Goal: Check status: Check status

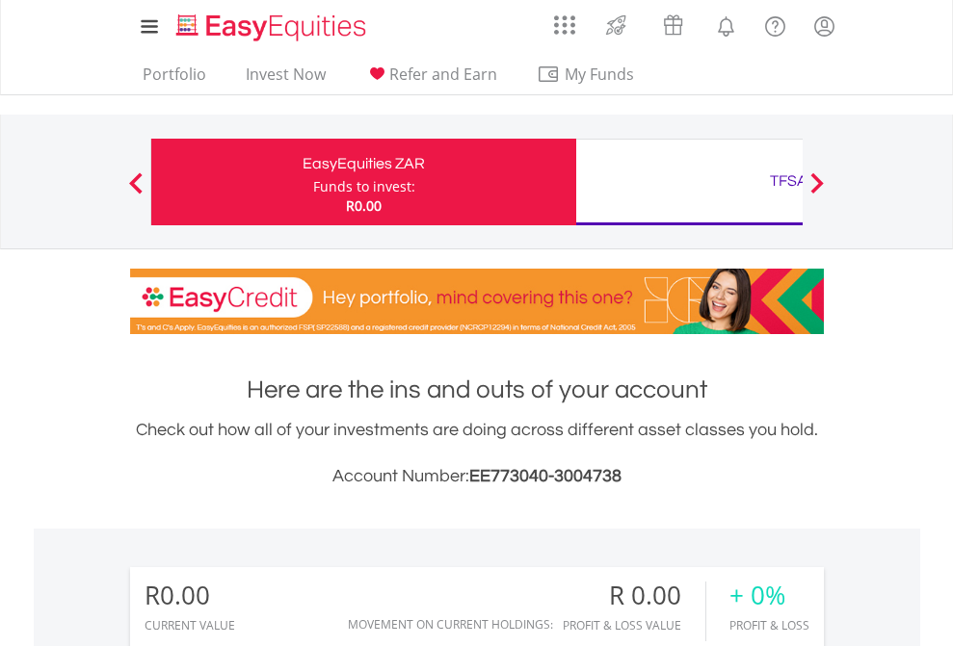
scroll to position [185, 302]
click at [313, 182] on div "Funds to invest:" at bounding box center [364, 186] width 102 height 19
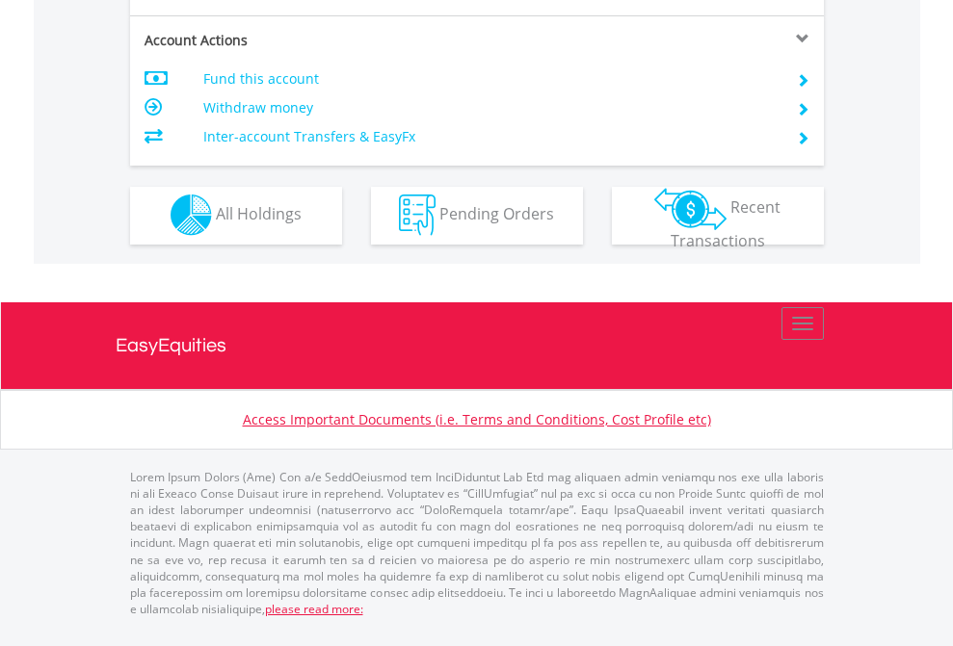
scroll to position [1801, 0]
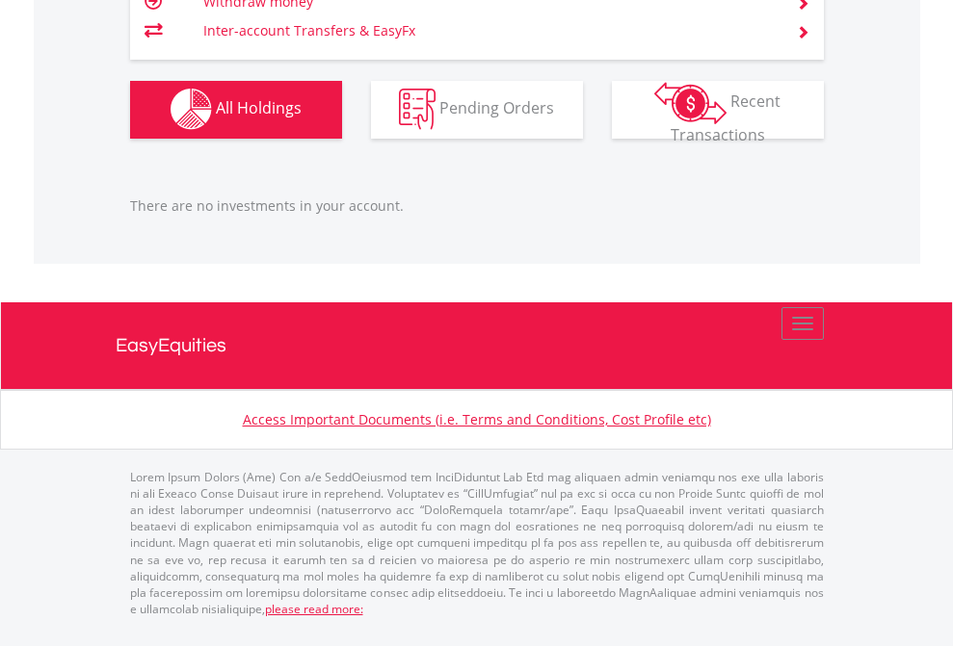
scroll to position [139, 0]
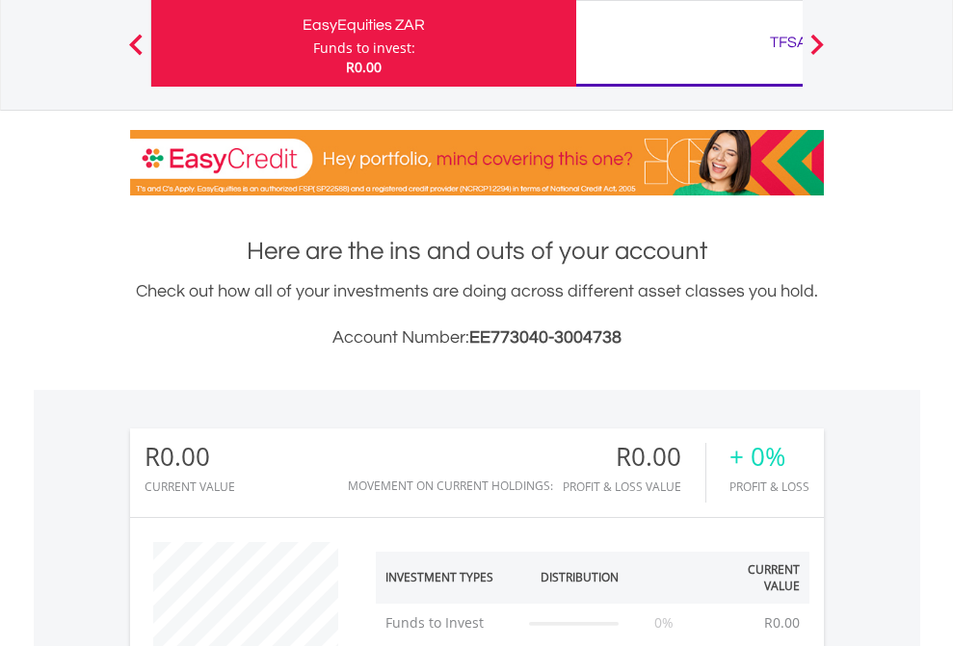
click at [689, 43] on div "TFSA" at bounding box center [789, 42] width 402 height 27
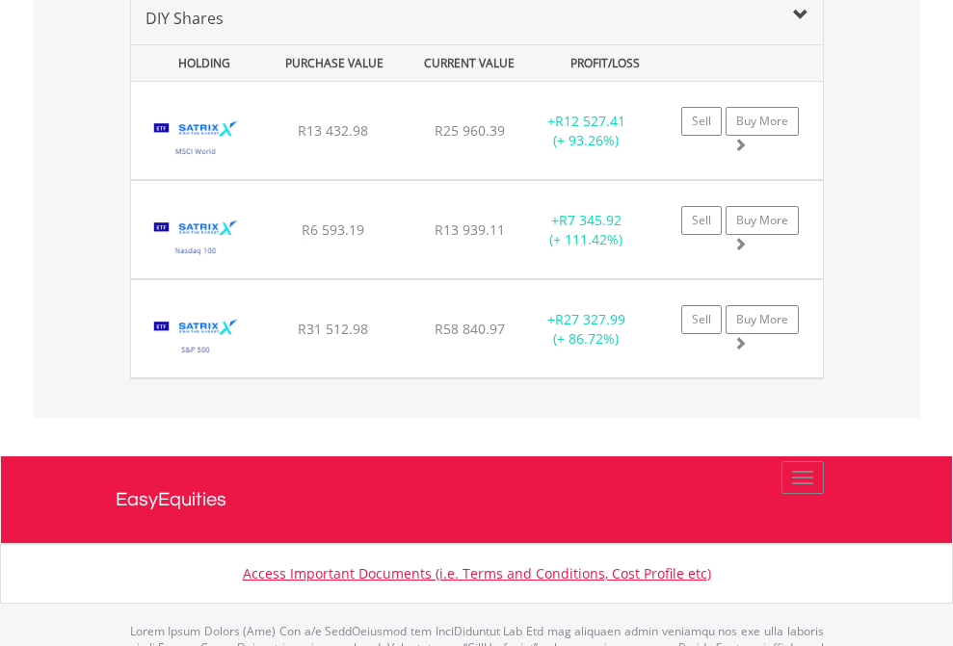
scroll to position [1862, 0]
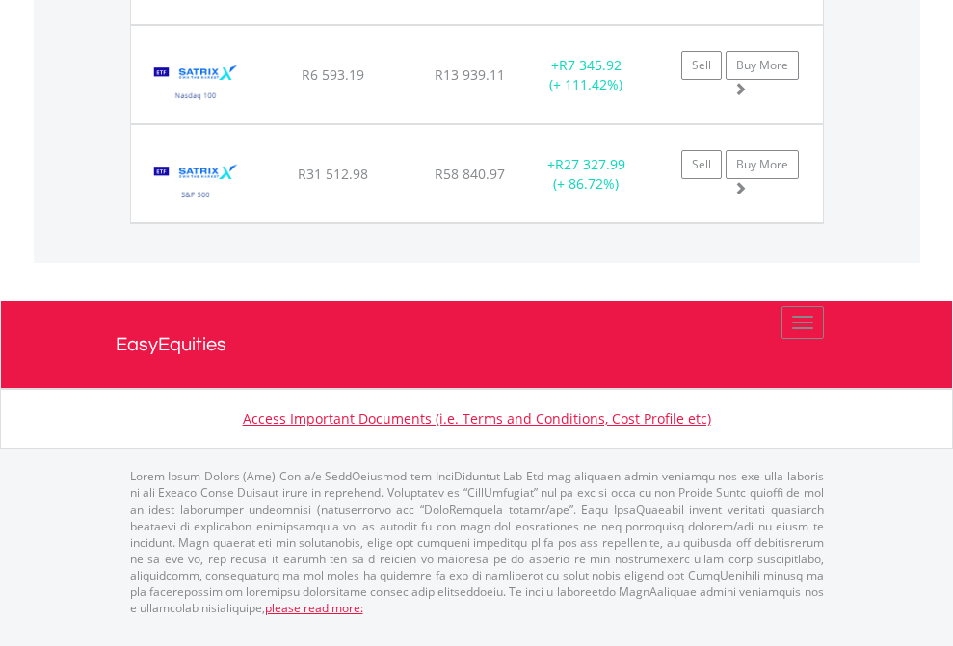
scroll to position [139, 0]
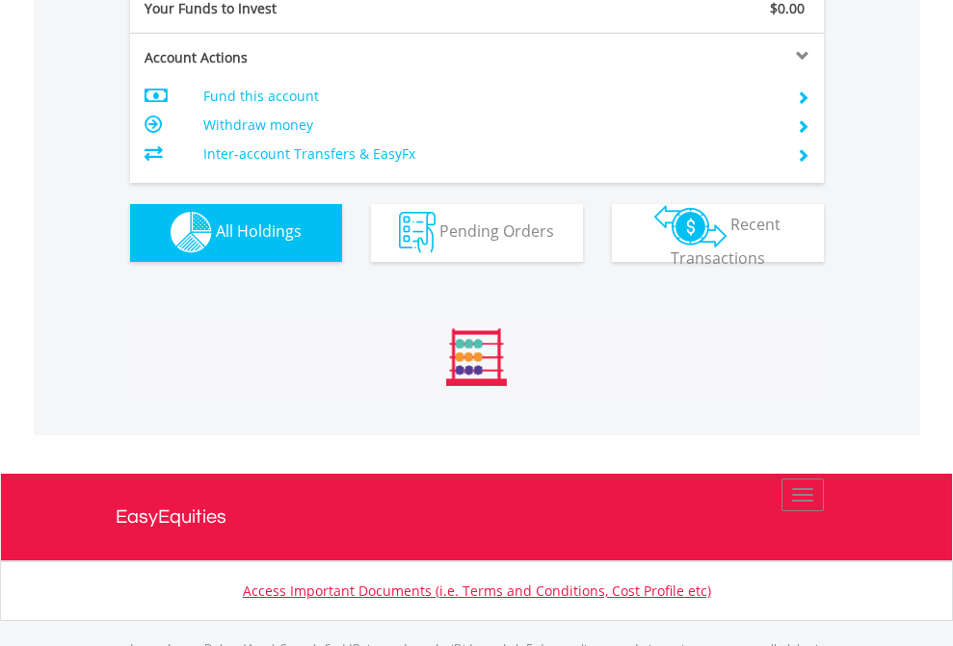
scroll to position [1907, 0]
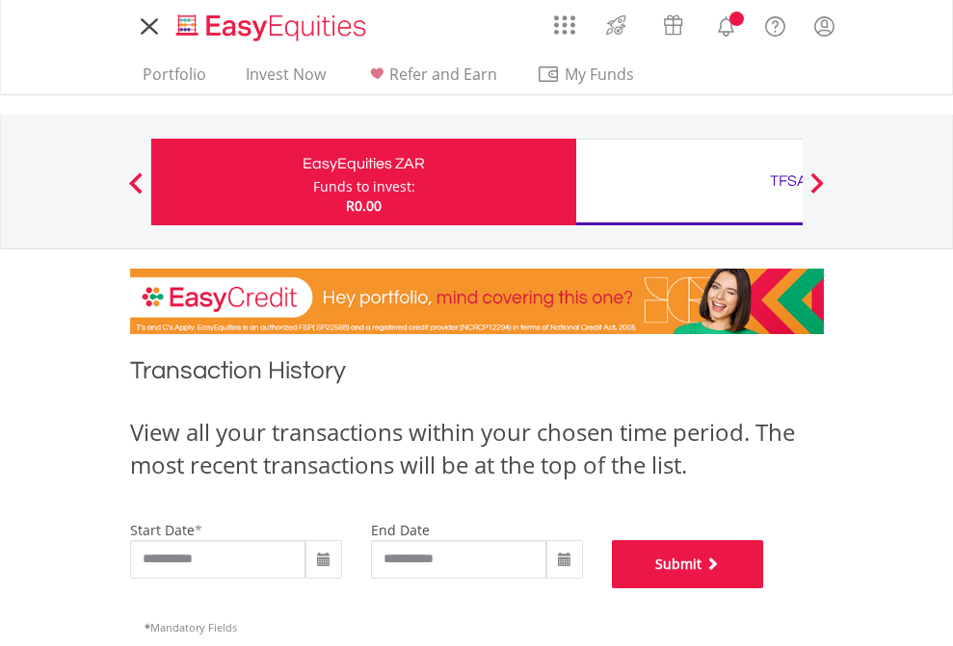
click at [764, 589] on button "Submit" at bounding box center [688, 564] width 152 height 48
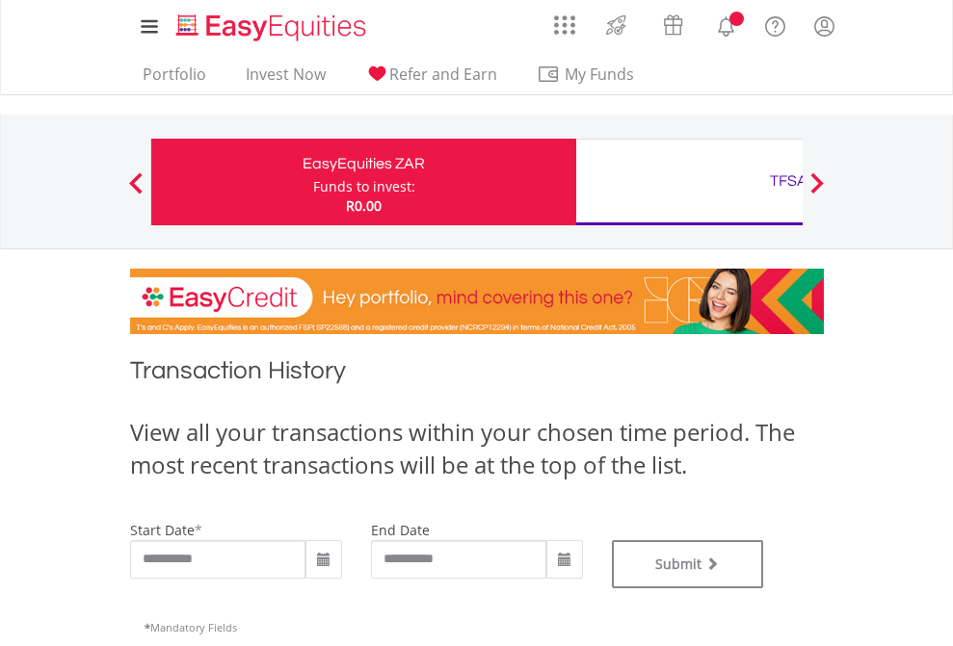
click at [689, 182] on div "TFSA" at bounding box center [789, 181] width 402 height 27
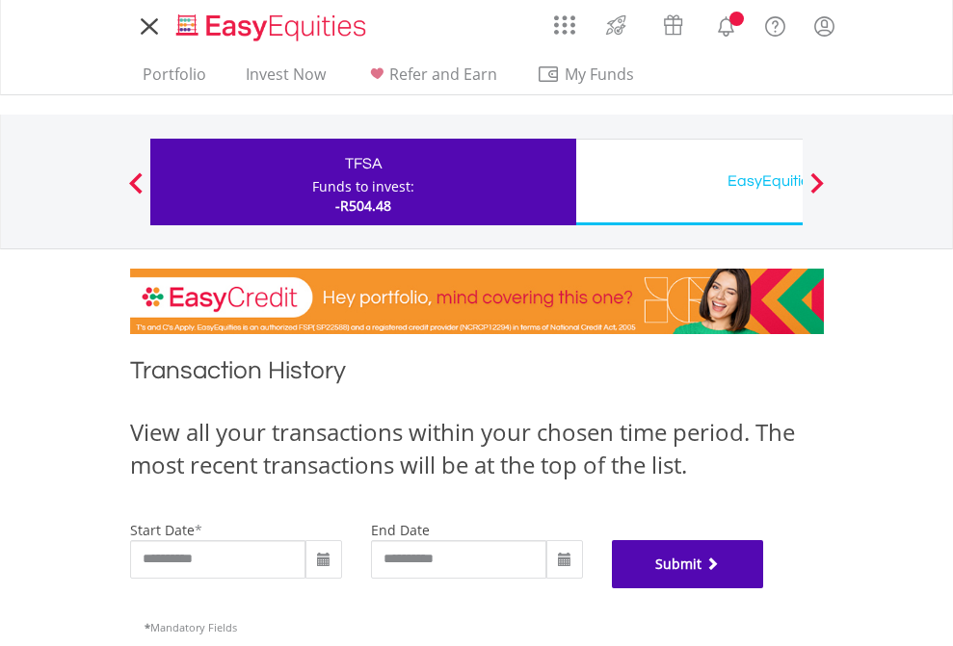
click at [764, 589] on button "Submit" at bounding box center [688, 564] width 152 height 48
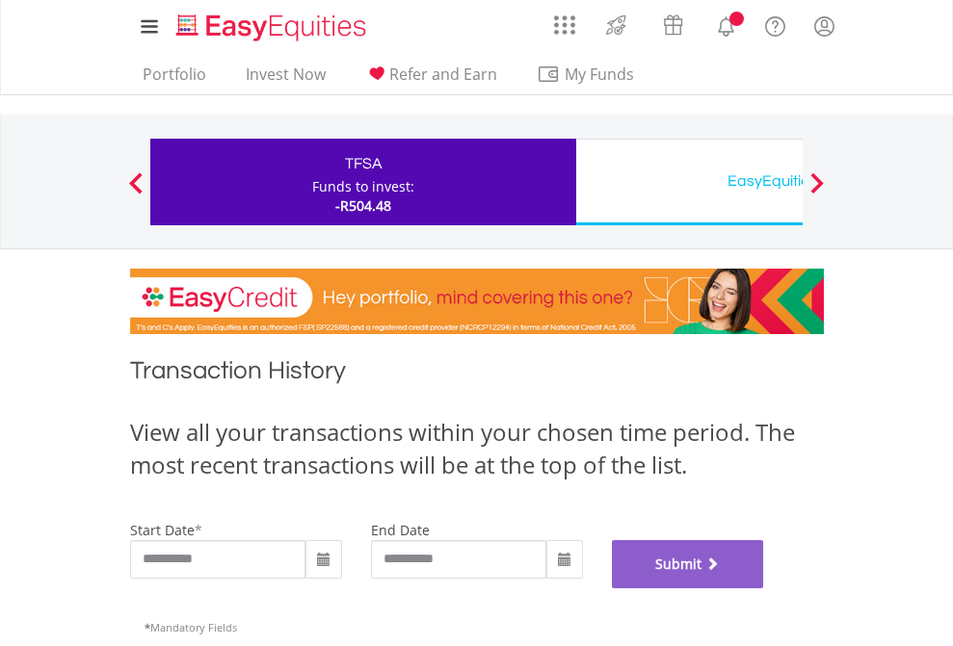
scroll to position [781, 0]
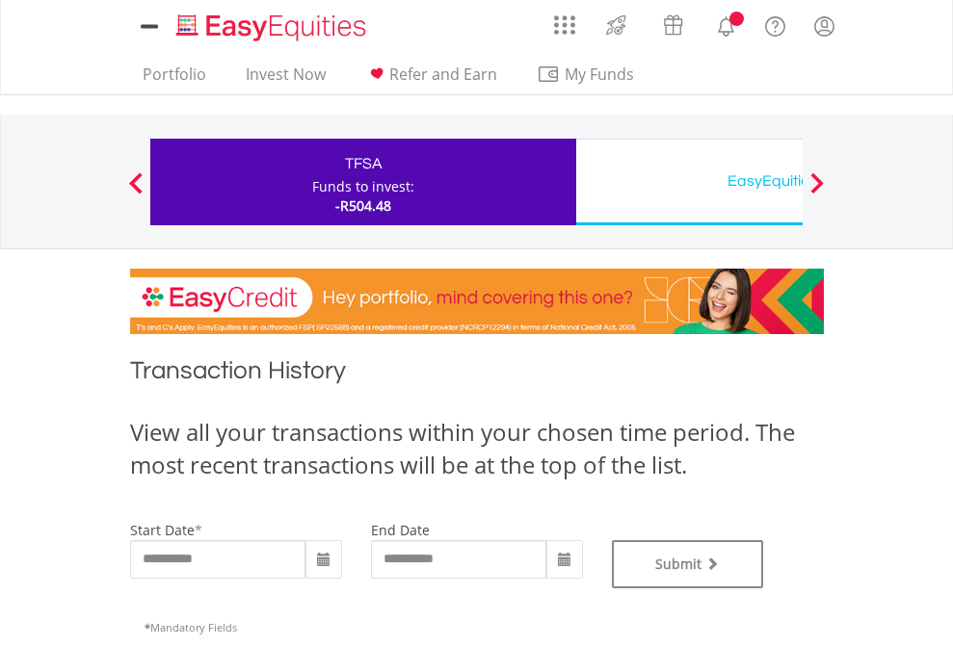
click at [689, 182] on div "EasyEquities USD" at bounding box center [789, 181] width 402 height 27
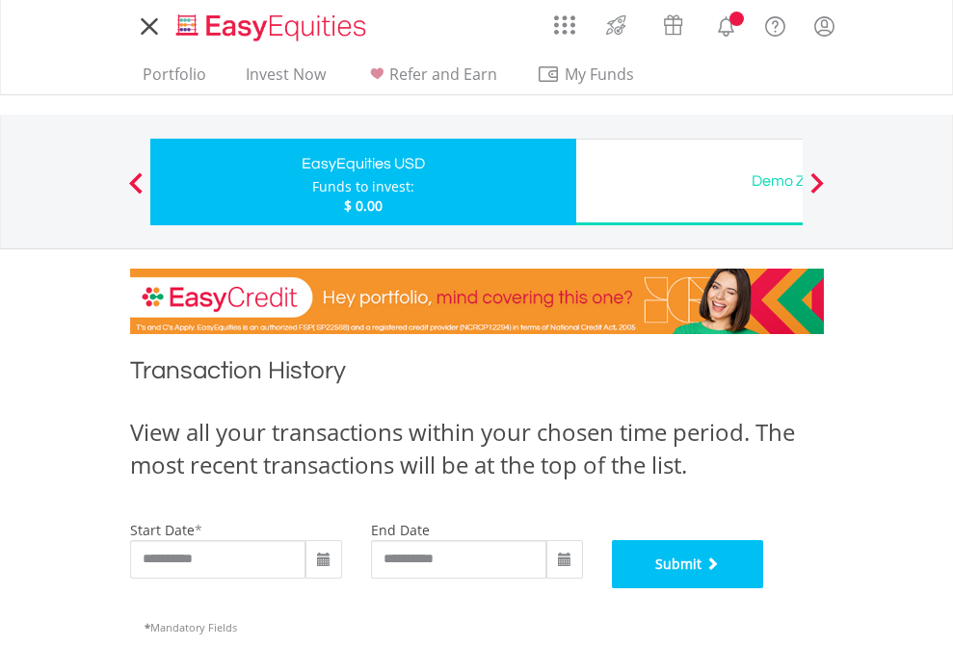
click at [764, 589] on button "Submit" at bounding box center [688, 564] width 152 height 48
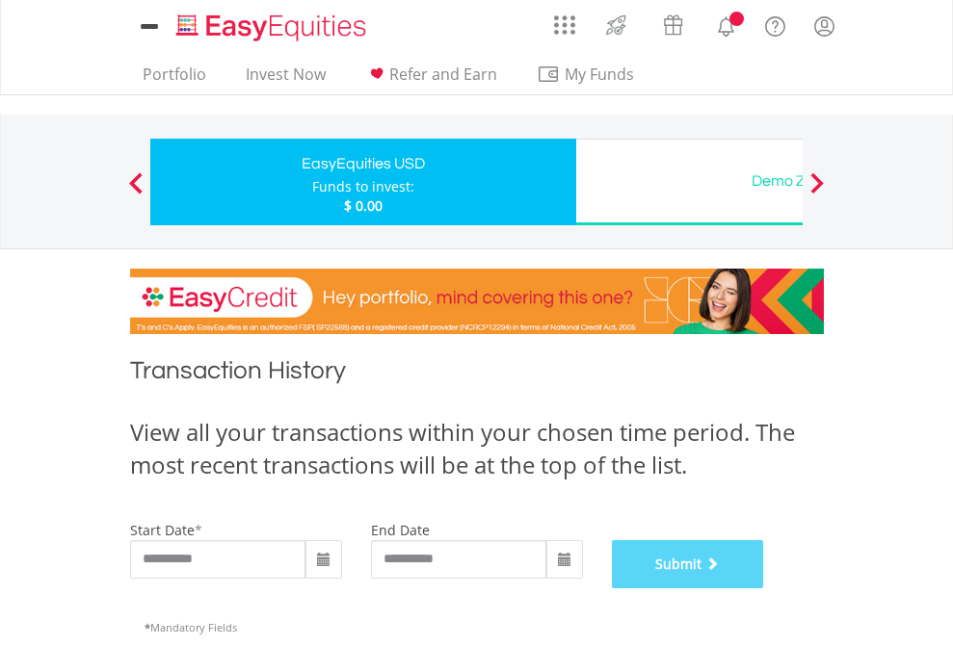
scroll to position [781, 0]
